Goal: Information Seeking & Learning: Learn about a topic

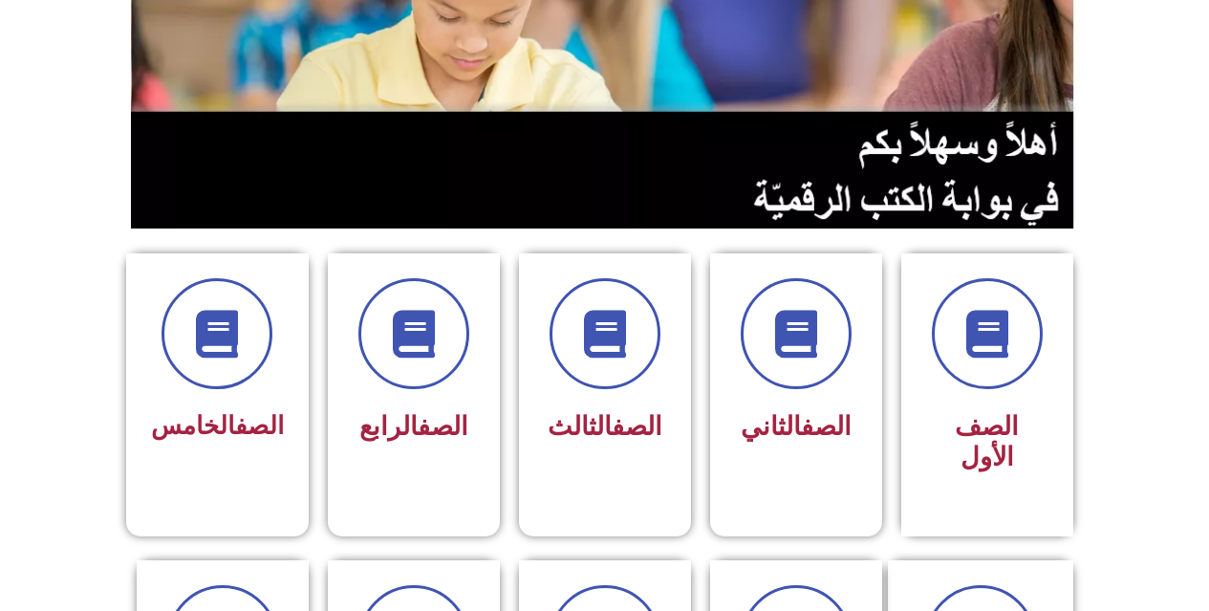
scroll to position [287, 0]
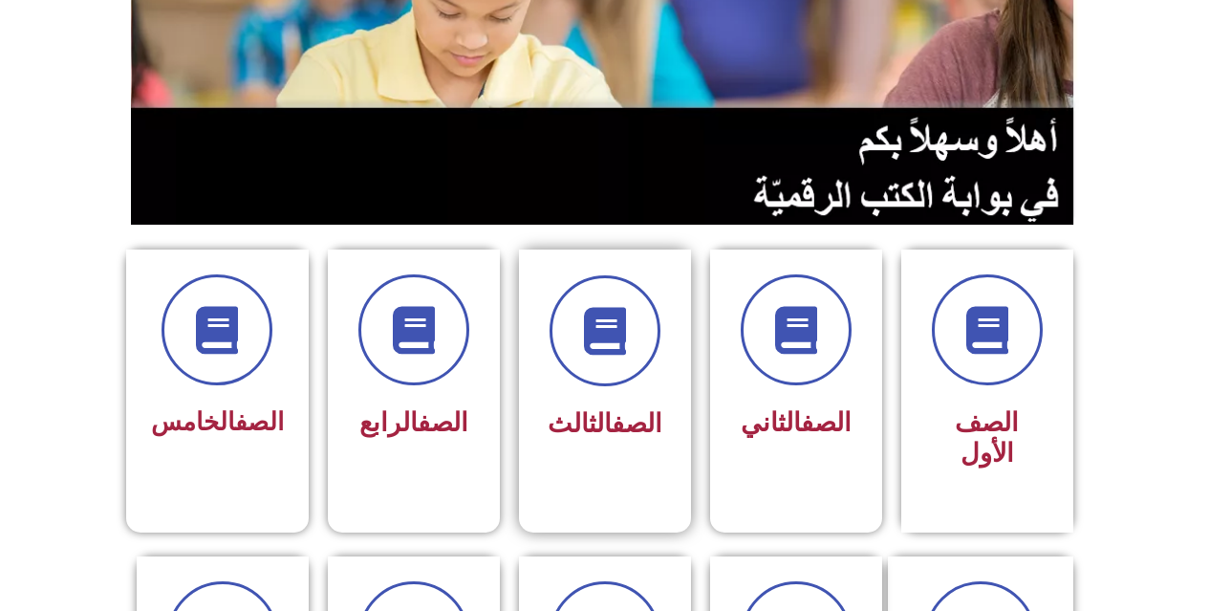
click at [538, 365] on div "الصف الثالث" at bounding box center [605, 375] width 172 height 253
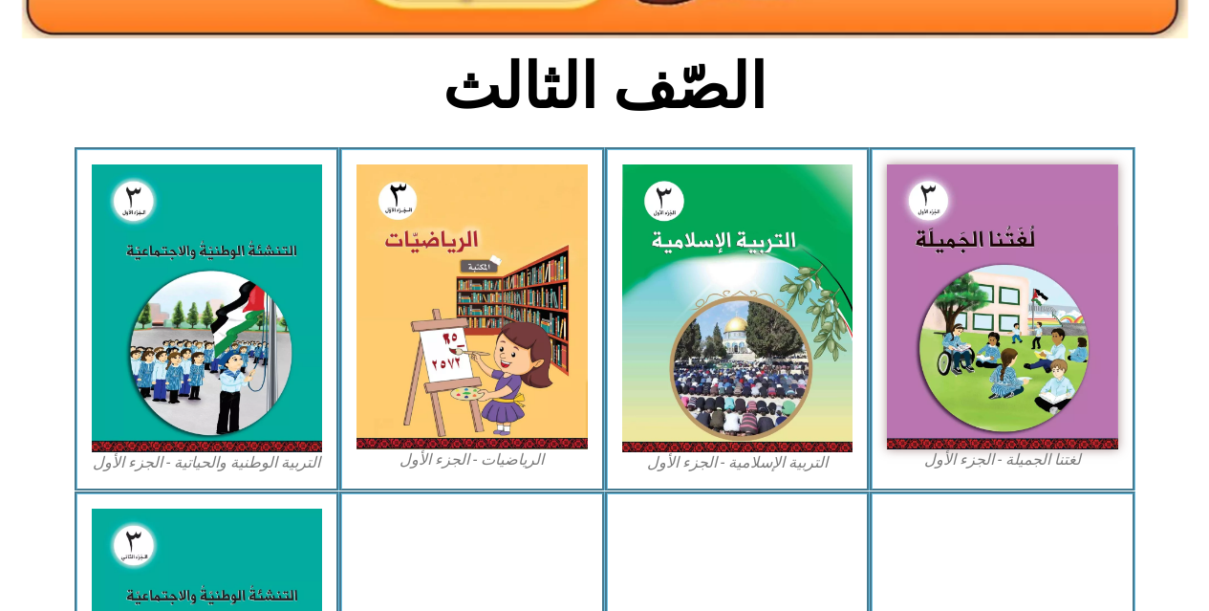
scroll to position [478, 0]
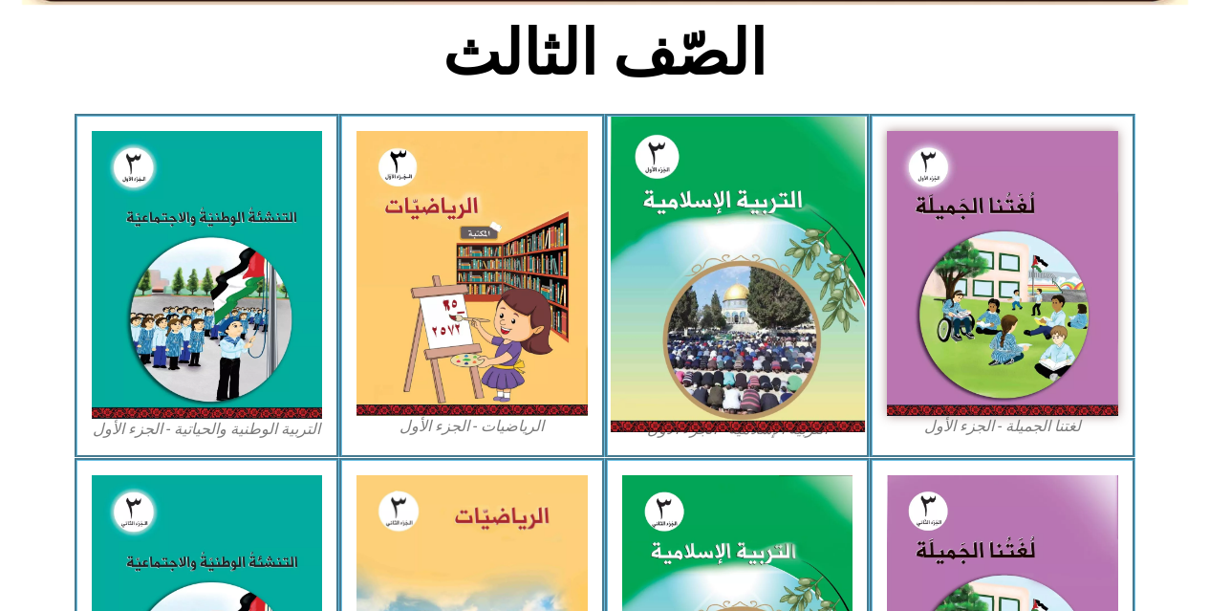
click at [755, 197] on img at bounding box center [737, 275] width 254 height 316
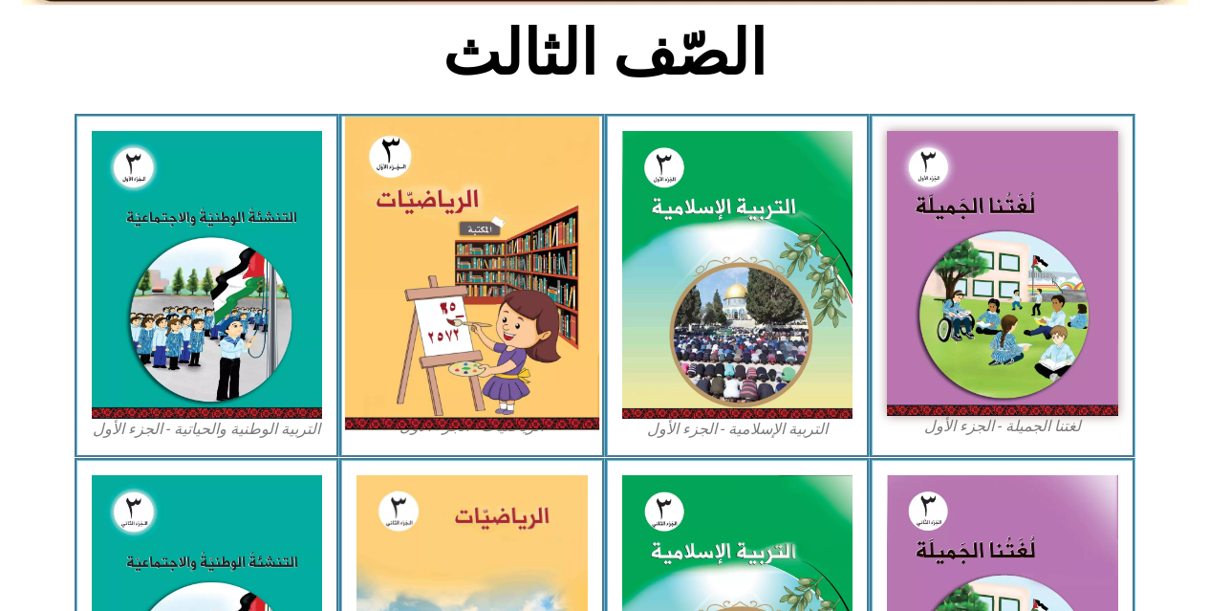
click at [487, 247] on img at bounding box center [472, 274] width 254 height 314
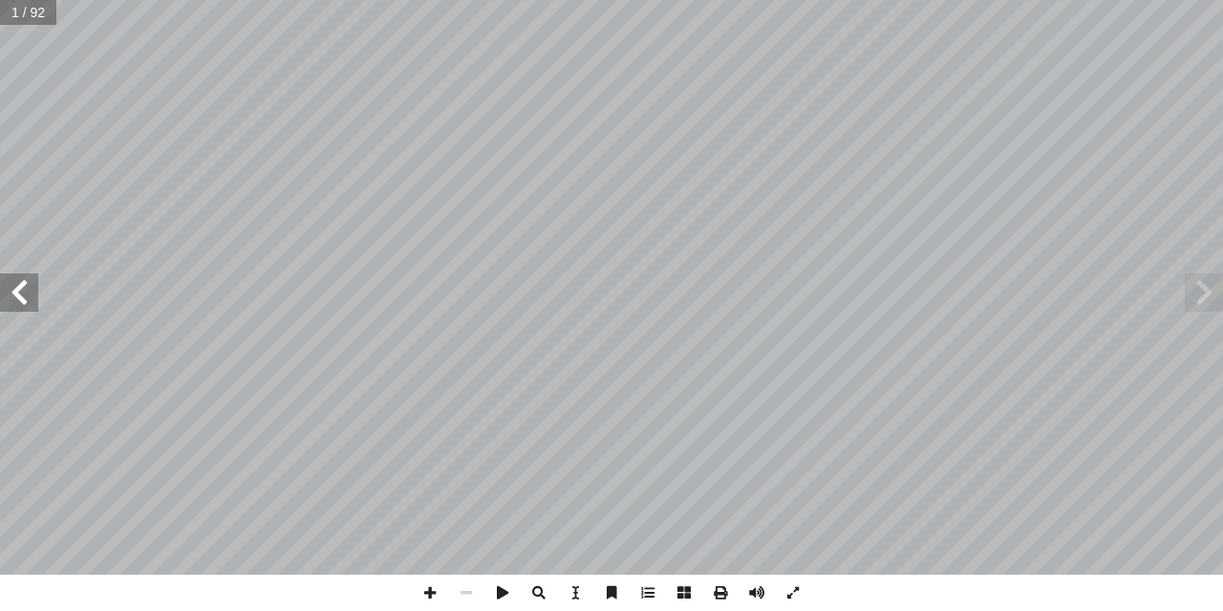
click at [13, 309] on span at bounding box center [19, 292] width 38 height 38
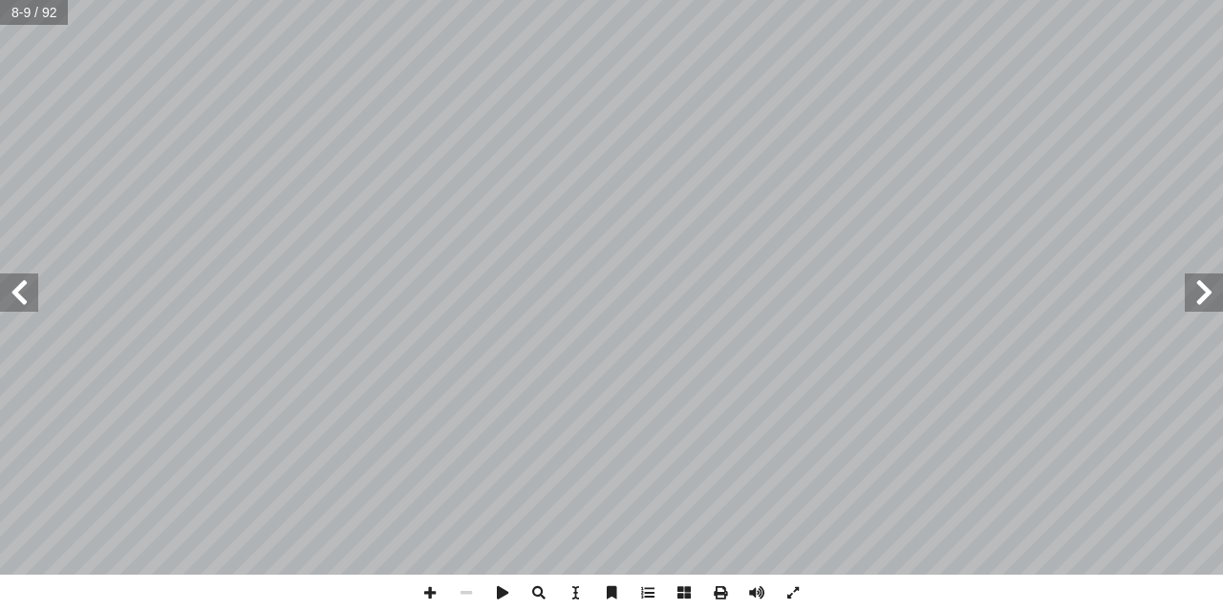
click at [13, 309] on span at bounding box center [19, 292] width 38 height 38
click at [1219, 292] on span at bounding box center [1204, 292] width 38 height 38
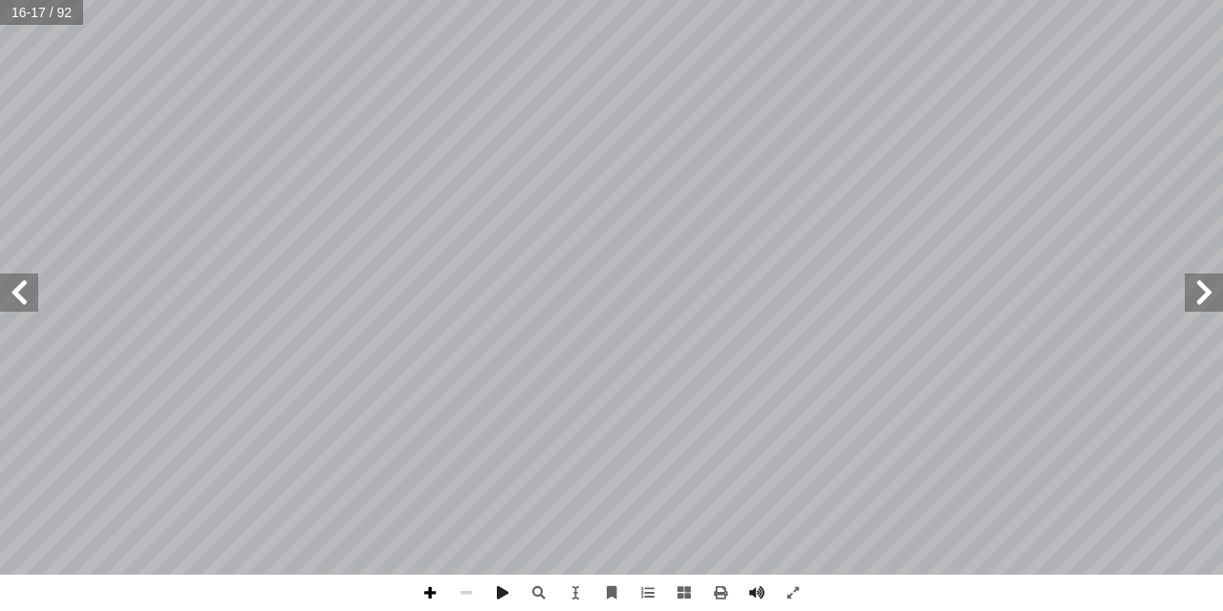
click at [426, 596] on span at bounding box center [430, 592] width 36 height 36
click at [14, 294] on span at bounding box center [19, 292] width 38 height 38
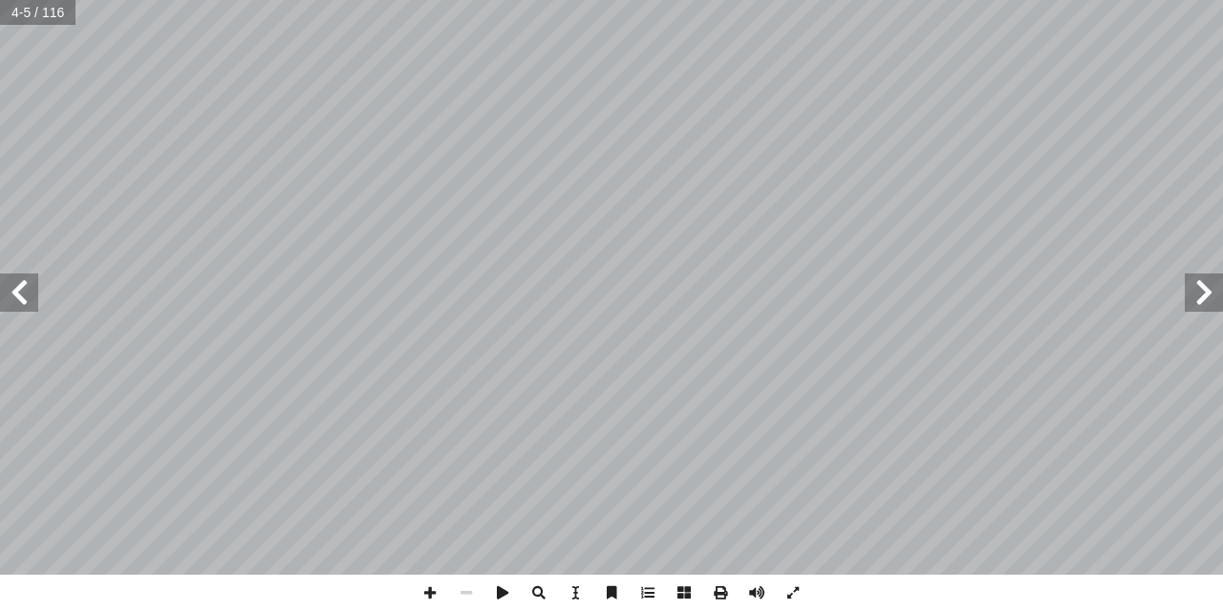
click at [14, 294] on span at bounding box center [19, 292] width 38 height 38
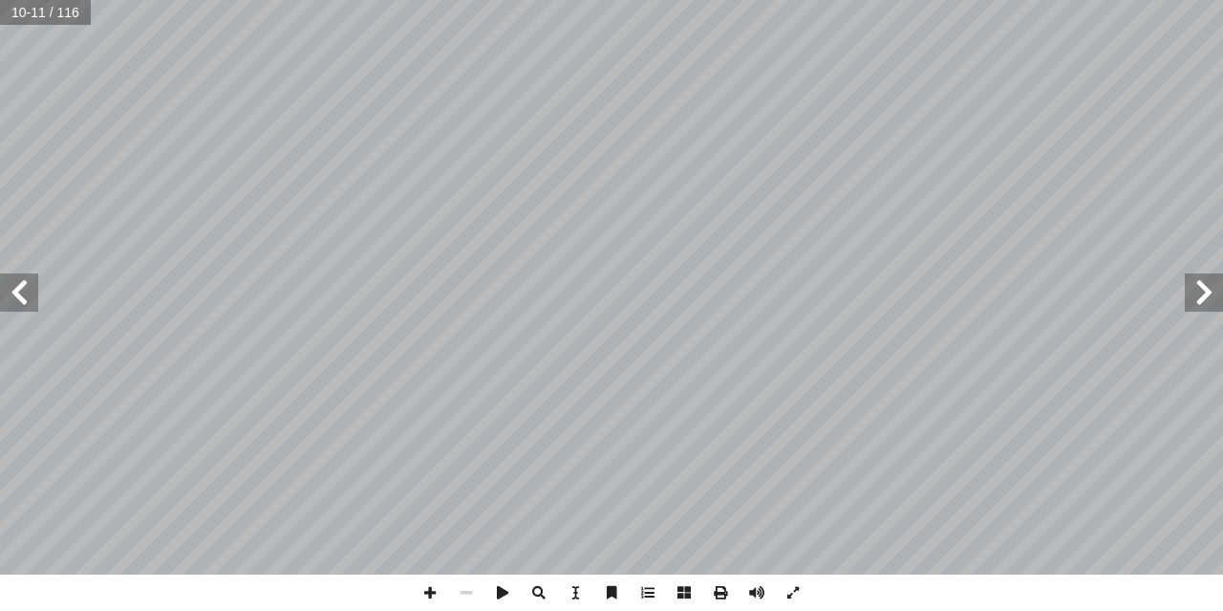
click at [14, 294] on span at bounding box center [19, 292] width 38 height 38
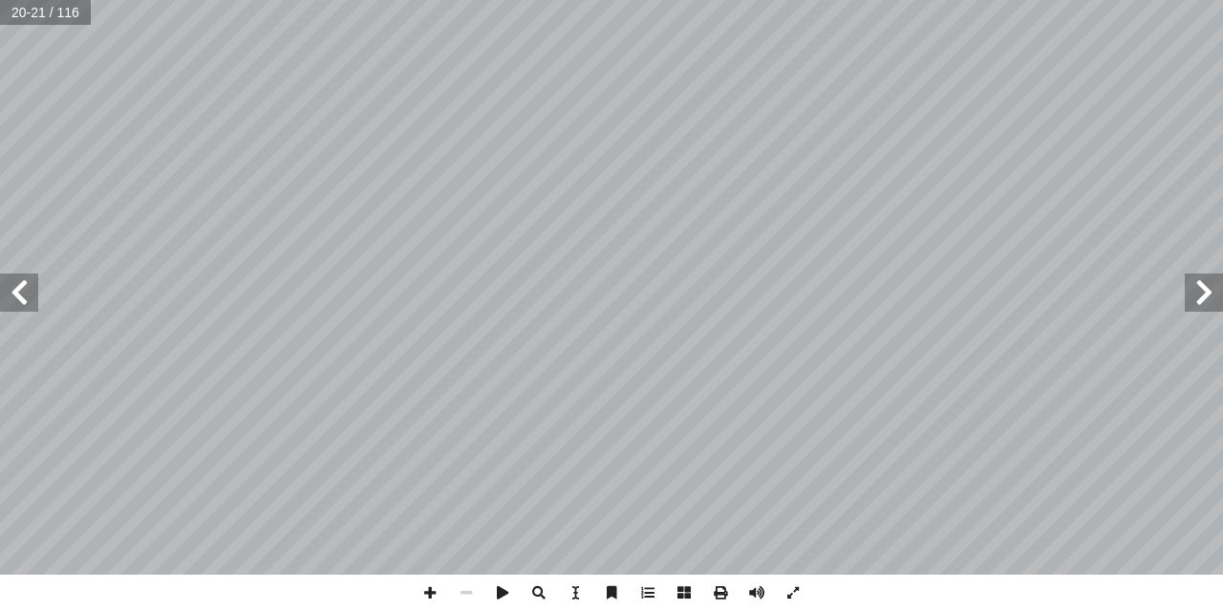
click at [13, 284] on span at bounding box center [19, 292] width 38 height 38
click at [20, 288] on span at bounding box center [19, 292] width 38 height 38
click at [426, 591] on span at bounding box center [430, 592] width 36 height 36
click at [426, 583] on span at bounding box center [430, 592] width 36 height 36
click at [24, 289] on span at bounding box center [19, 292] width 38 height 38
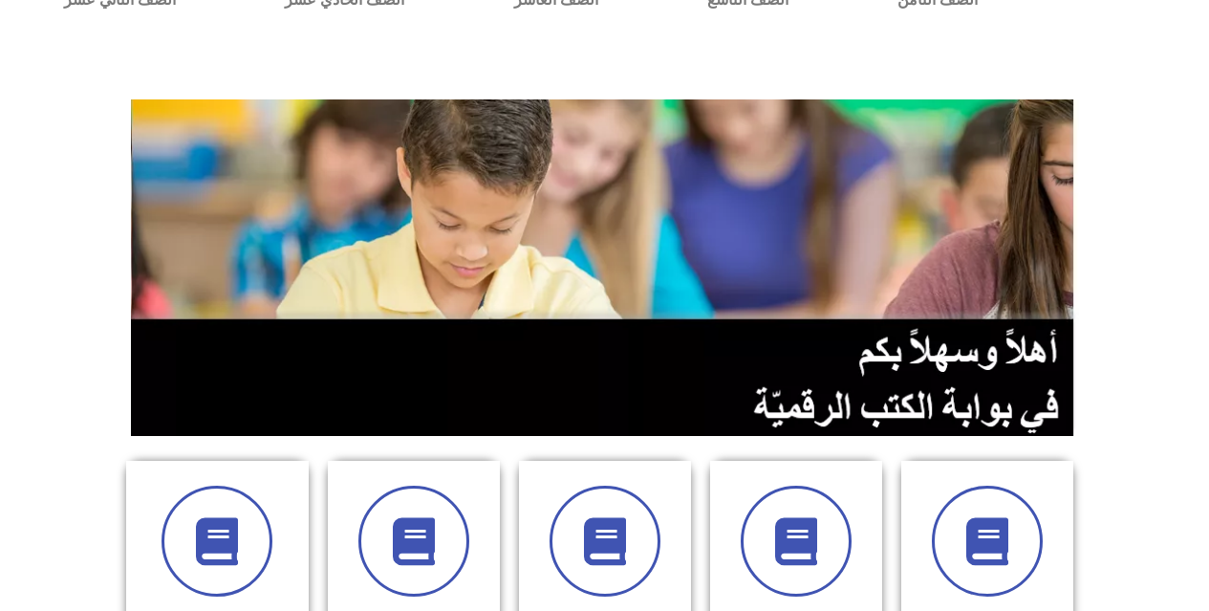
scroll to position [191, 0]
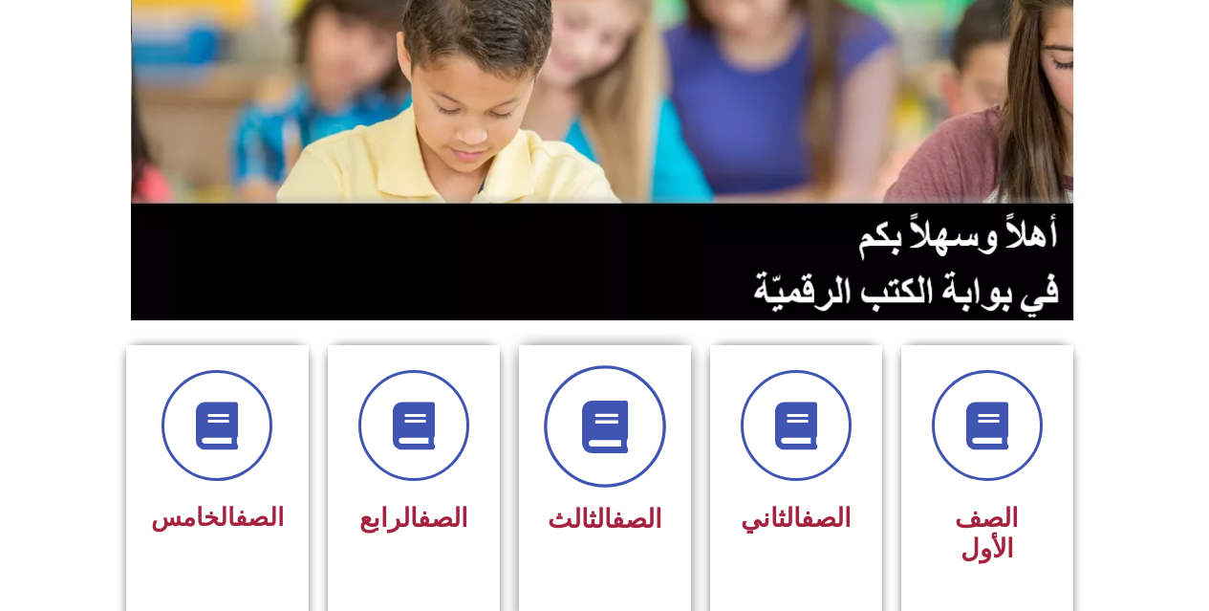
click at [617, 463] on span at bounding box center [605, 426] width 122 height 122
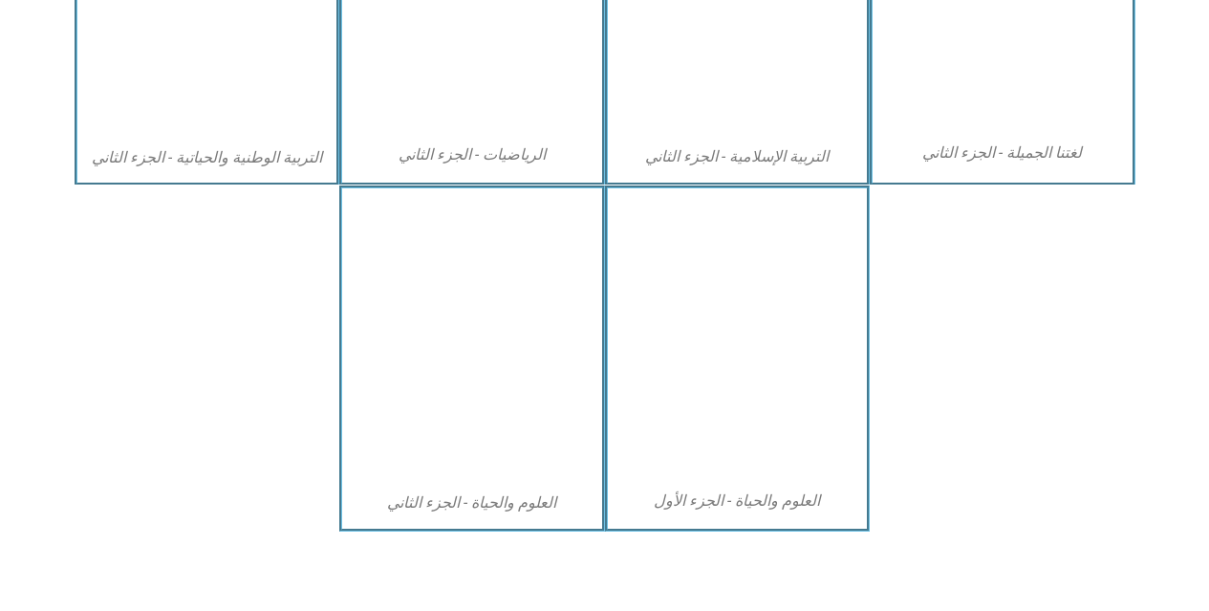
scroll to position [1097, 0]
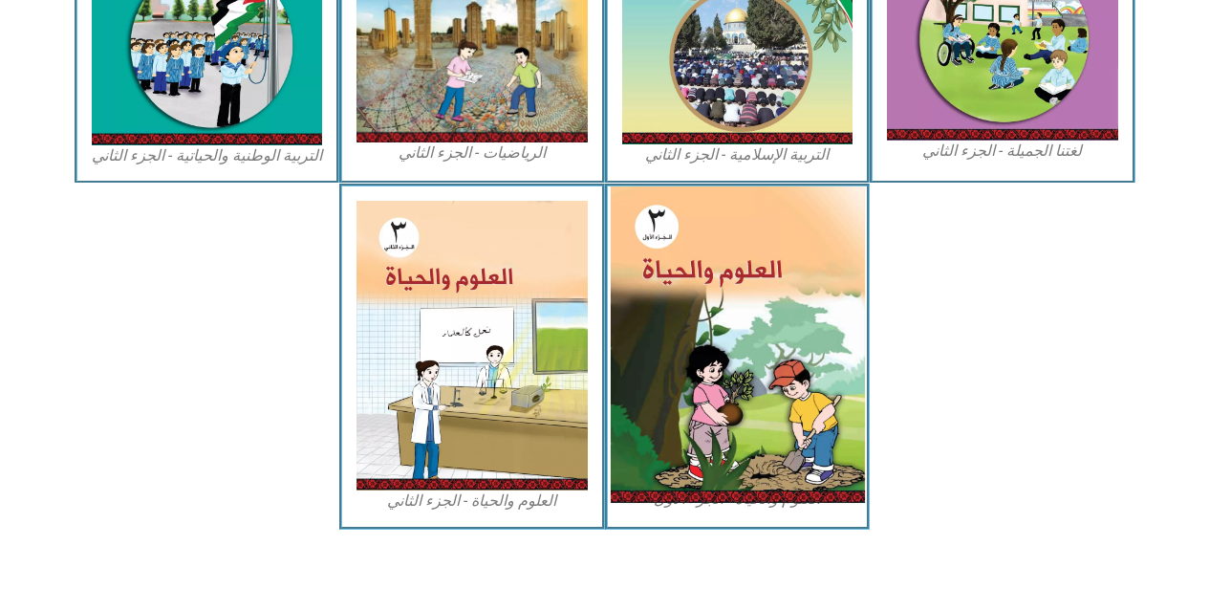
click at [675, 307] on img at bounding box center [737, 344] width 254 height 316
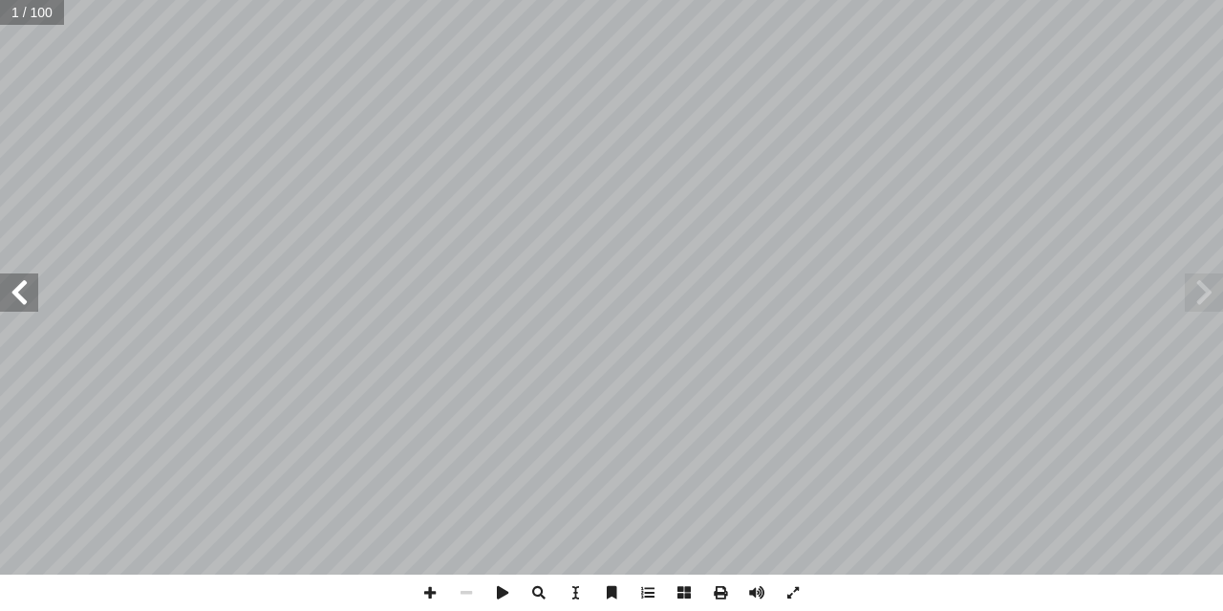
click at [25, 303] on span at bounding box center [19, 292] width 38 height 38
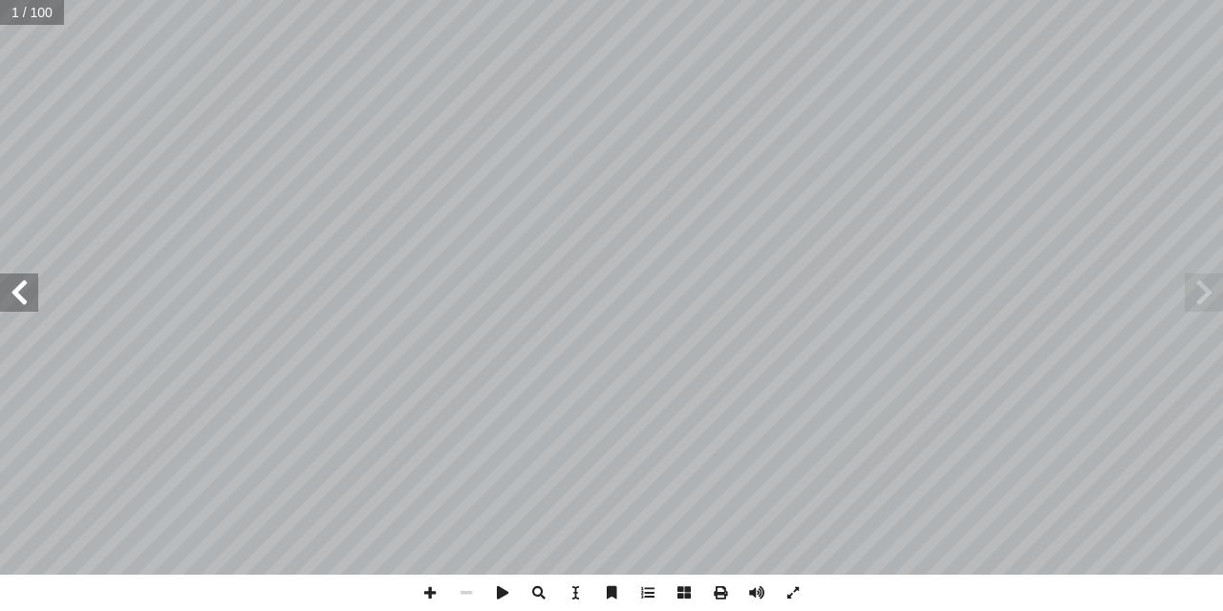
click at [25, 303] on span at bounding box center [19, 292] width 38 height 38
click at [25, 296] on span at bounding box center [19, 292] width 38 height 38
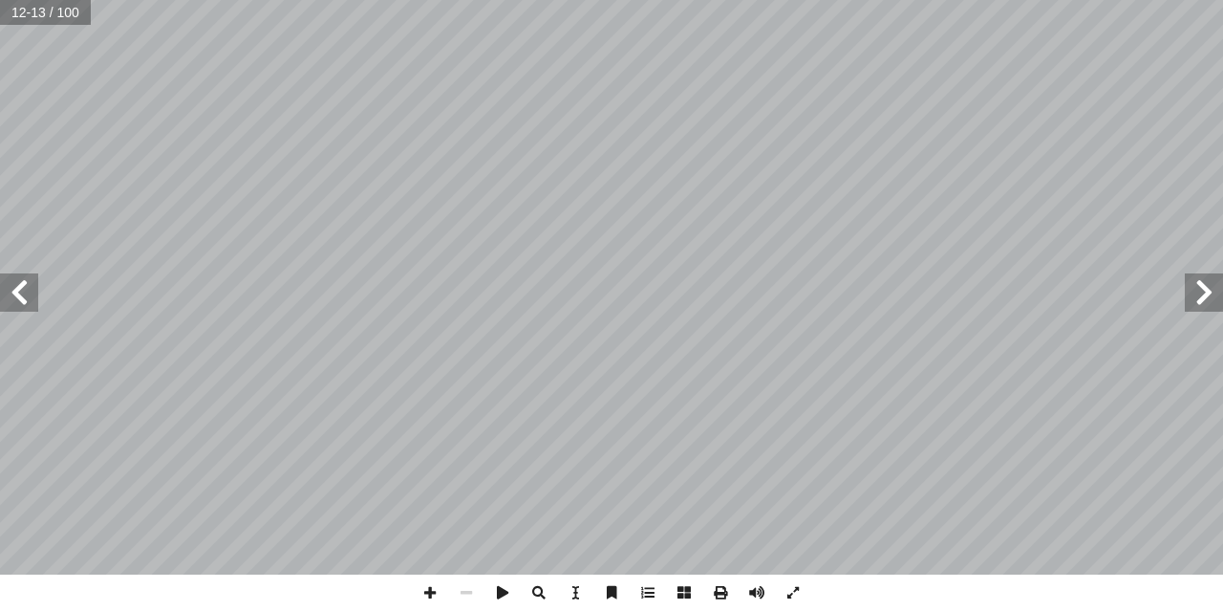
click at [18, 294] on span at bounding box center [19, 292] width 38 height 38
click at [28, 299] on span at bounding box center [19, 292] width 38 height 38
click at [26, 301] on span at bounding box center [19, 292] width 38 height 38
click at [1205, 300] on span at bounding box center [1204, 292] width 38 height 38
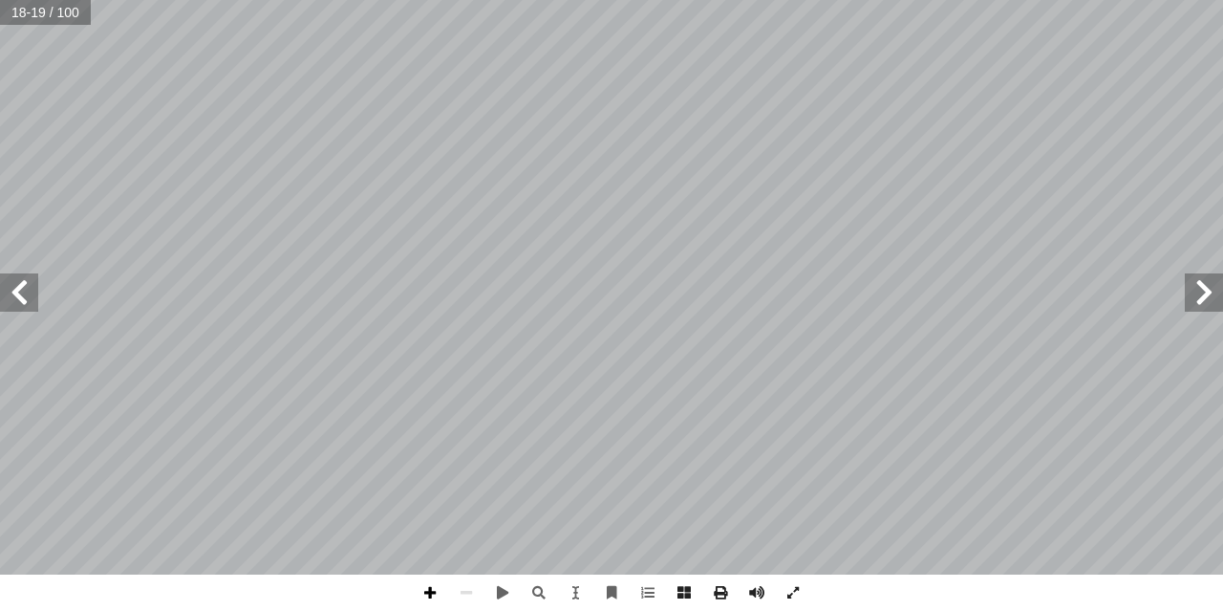
click at [428, 595] on span at bounding box center [430, 592] width 36 height 36
click at [1207, 284] on span at bounding box center [1204, 292] width 38 height 38
click at [1209, 284] on span at bounding box center [1204, 292] width 38 height 38
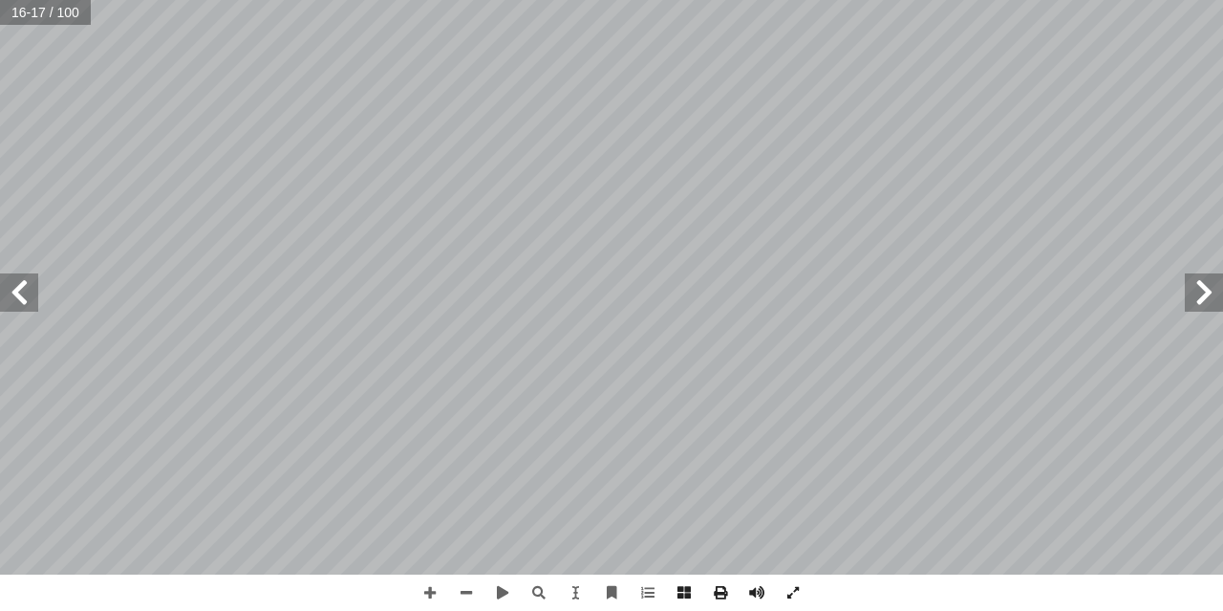
click at [1209, 284] on span at bounding box center [1204, 292] width 38 height 38
click at [1210, 284] on span at bounding box center [1204, 292] width 38 height 38
click at [15, 307] on span at bounding box center [19, 292] width 38 height 38
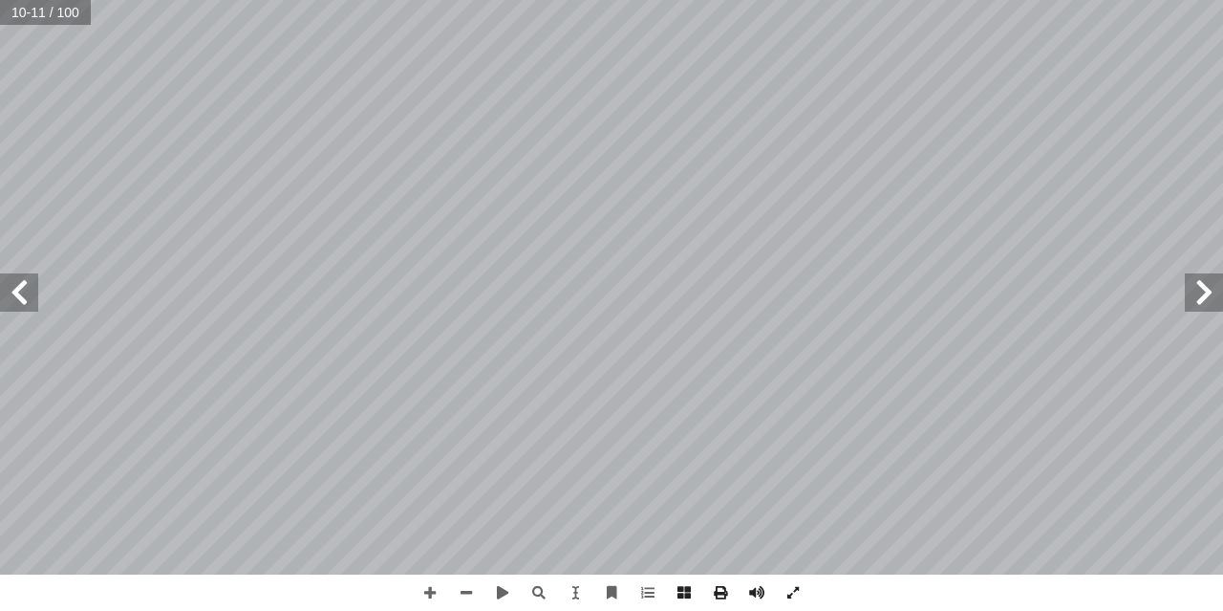
click at [15, 307] on span at bounding box center [19, 292] width 38 height 38
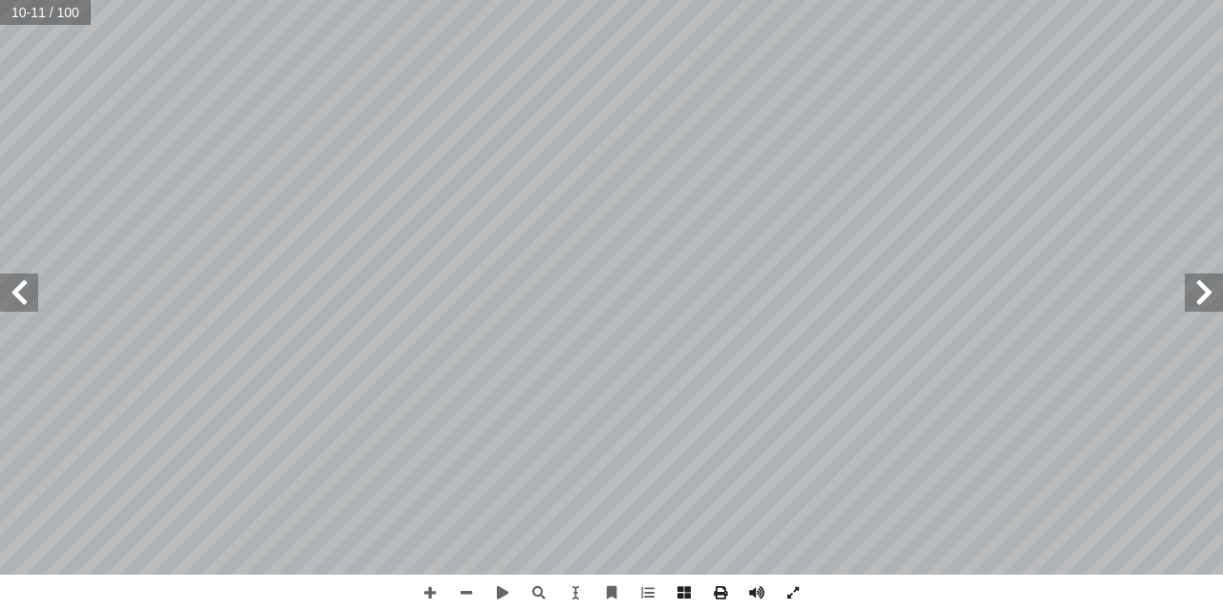
click at [15, 307] on span at bounding box center [19, 292] width 38 height 38
click at [72, 191] on div "١٢ ر َ ج َّ الش ِ وراق أ ا ن ِ م ُ ل َ عم أ ا ، ً مطبوخة ُ ؤكل ُ وراق ت أ ا لى …" at bounding box center [611, 287] width 1223 height 574
